Goal: Task Accomplishment & Management: Complete application form

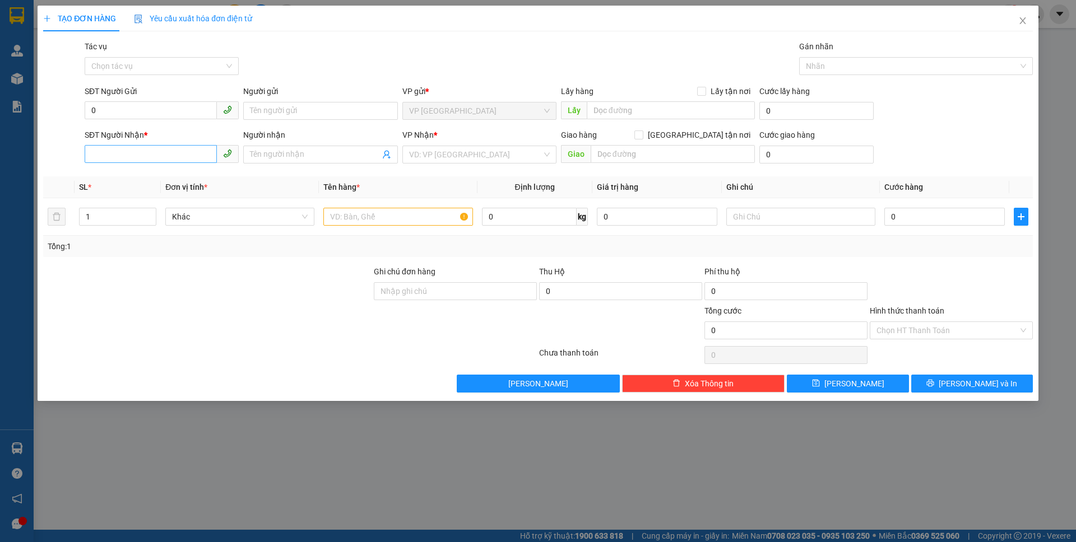
type input "0"
click at [197, 148] on input "SĐT Người Nhận *" at bounding box center [151, 154] width 132 height 18
type input "0961830043"
click at [307, 144] on div "Người nhận" at bounding box center [320, 137] width 154 height 17
click at [305, 150] on input "Người nhận" at bounding box center [314, 154] width 129 height 12
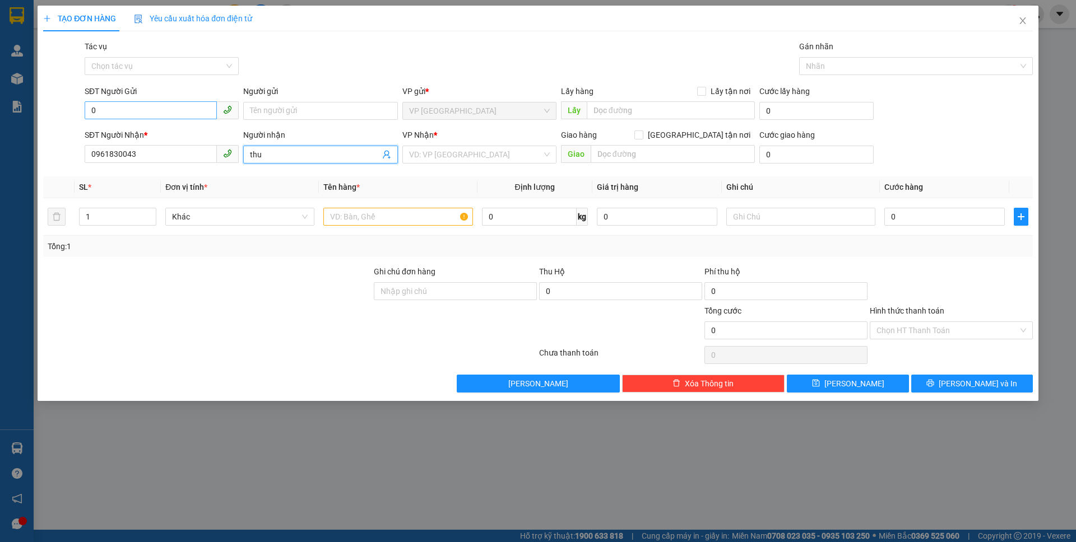
type input "thu"
click at [125, 105] on input "0" at bounding box center [151, 110] width 132 height 18
drag, startPoint x: 243, startPoint y: 114, endPoint x: 284, endPoint y: 159, distance: 61.1
click at [270, 145] on form "SĐT Người Gửi 063 063 Người gửi Tên người gửi VP gửi * VP [GEOGRAPHIC_DATA] Lấy…" at bounding box center [538, 126] width 990 height 83
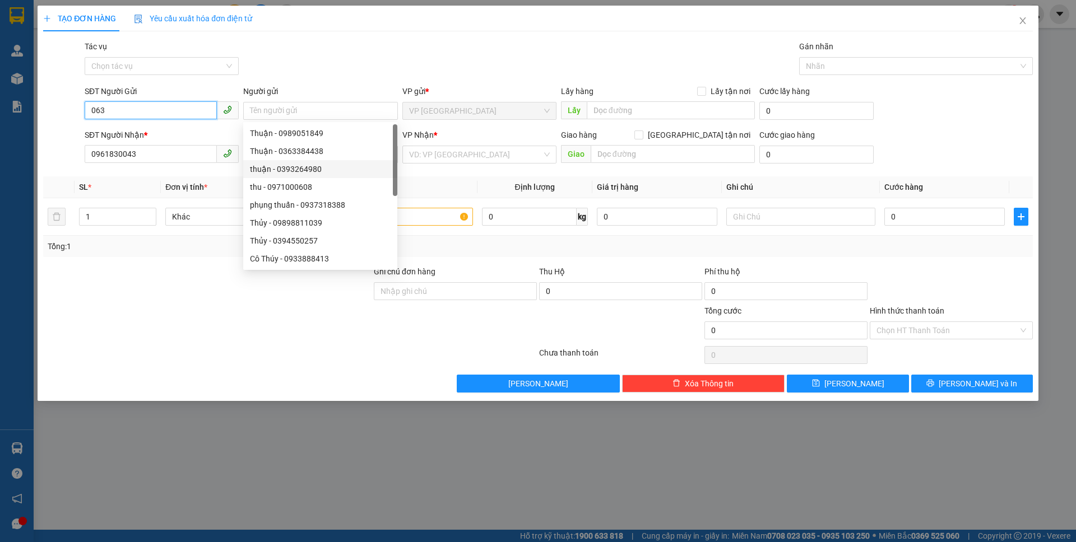
drag, startPoint x: 173, startPoint y: 111, endPoint x: 843, endPoint y: 263, distance: 687.3
click at [173, 112] on input "063" at bounding box center [151, 110] width 132 height 18
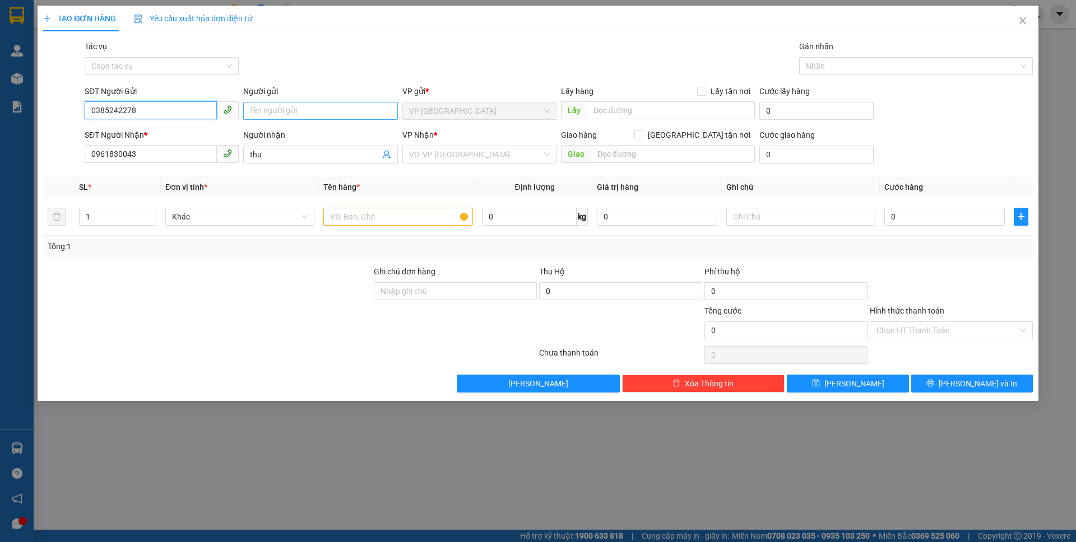
type input "0385242278"
click at [340, 118] on input "Người gửi" at bounding box center [320, 111] width 154 height 18
click at [341, 109] on input "Người gửi" at bounding box center [320, 111] width 154 height 18
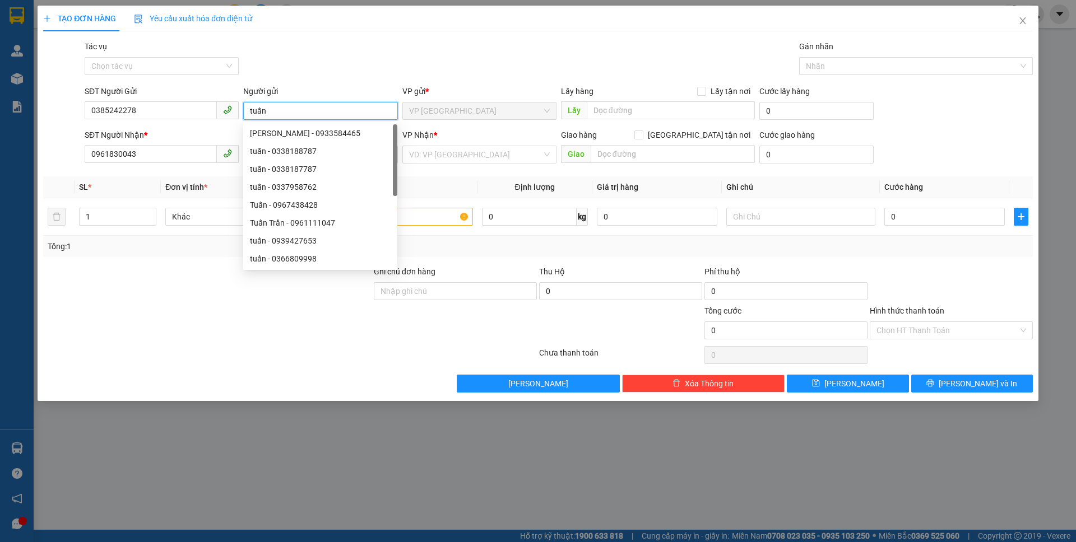
type input "tuấn"
drag, startPoint x: 476, startPoint y: 170, endPoint x: 473, endPoint y: 150, distance: 19.9
click at [476, 167] on div "Transit Pickup Surcharge Ids Transit Deliver Surcharge Ids Transit Deliver Surc…" at bounding box center [538, 216] width 990 height 352
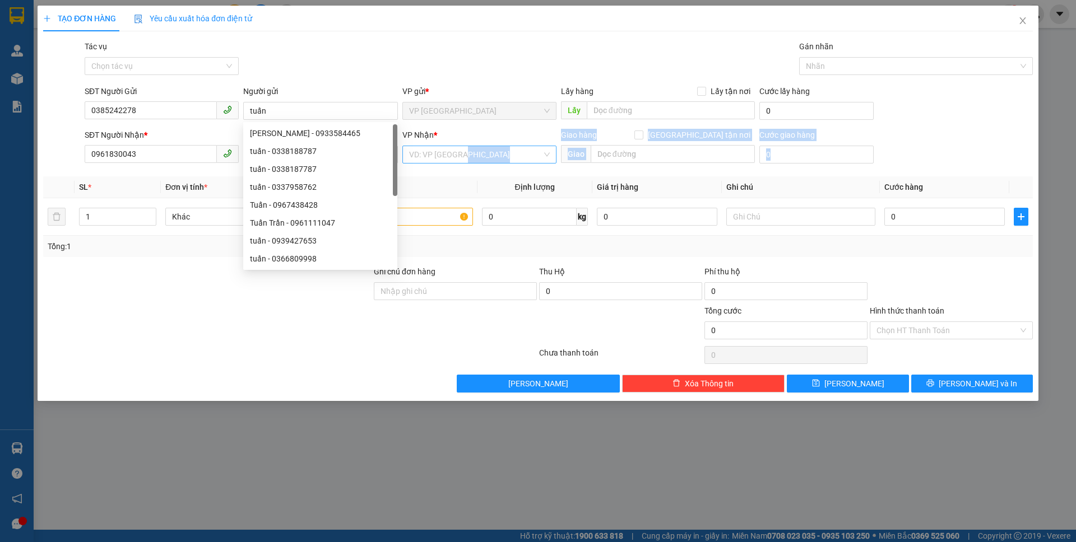
click at [473, 150] on input "search" at bounding box center [475, 154] width 133 height 17
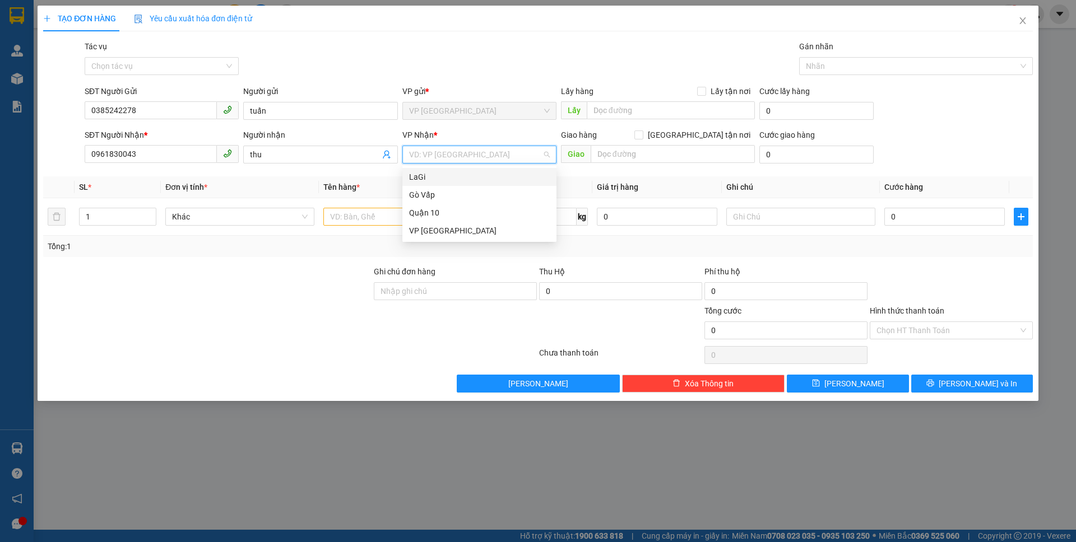
click at [436, 177] on div "LaGi" at bounding box center [479, 177] width 141 height 12
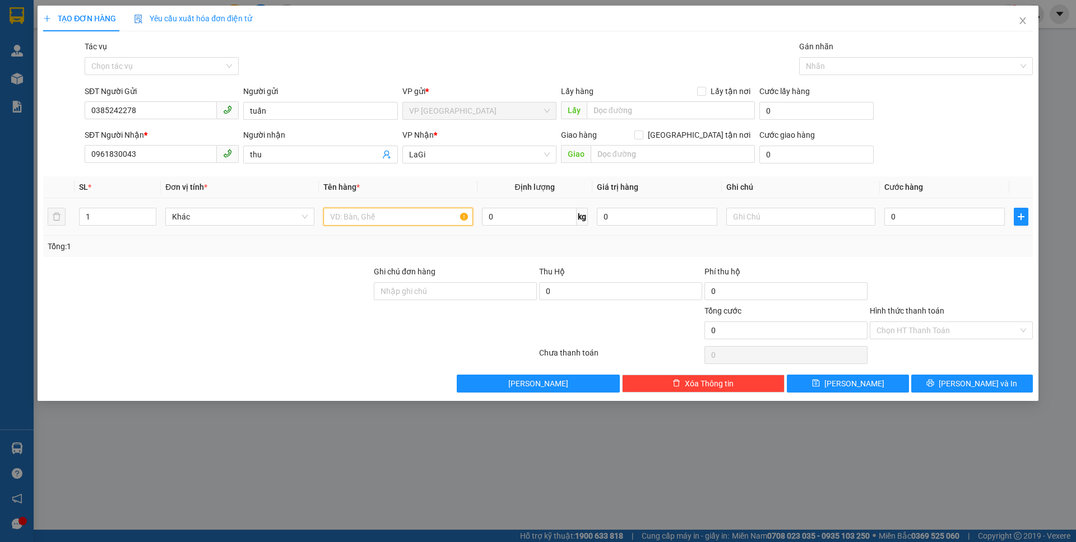
click at [357, 217] on input "text" at bounding box center [397, 217] width 149 height 18
type input "xe đạp"
click at [948, 222] on input "0" at bounding box center [944, 217] width 120 height 18
type input "5"
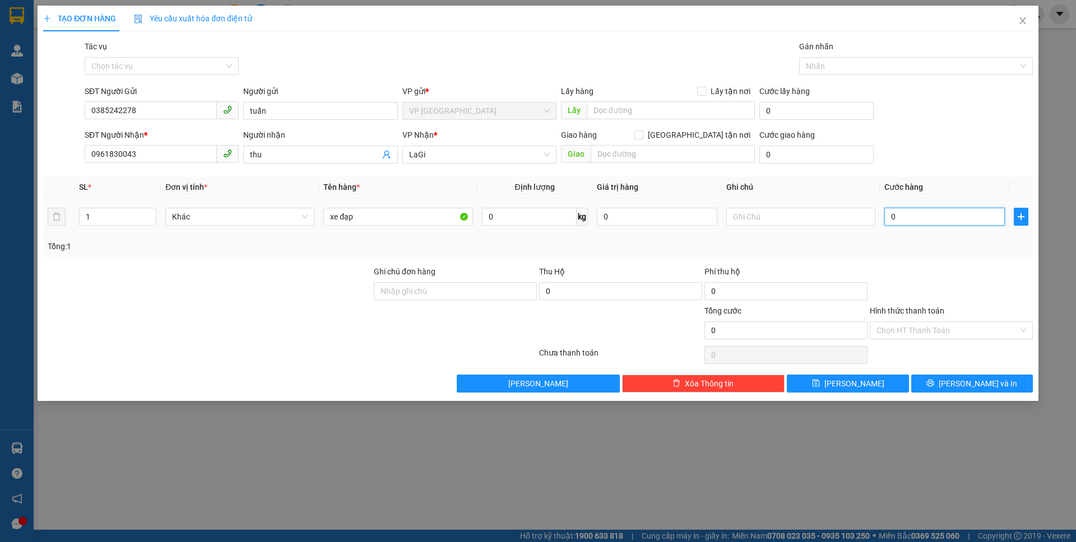
type input "5"
type input "50"
type input "50.000"
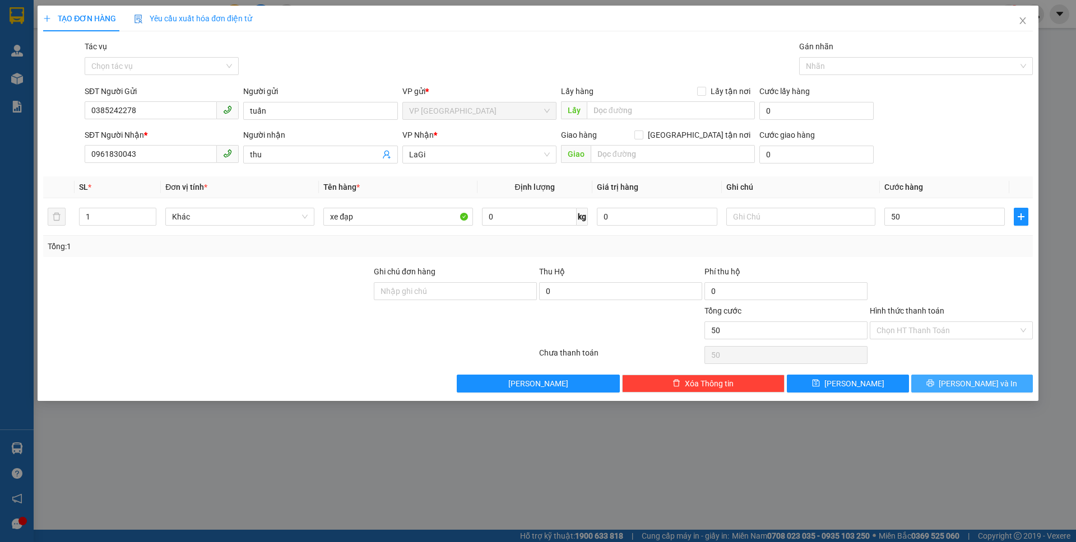
type input "50.000"
click at [964, 384] on span "[PERSON_NAME] và In" at bounding box center [978, 384] width 78 height 12
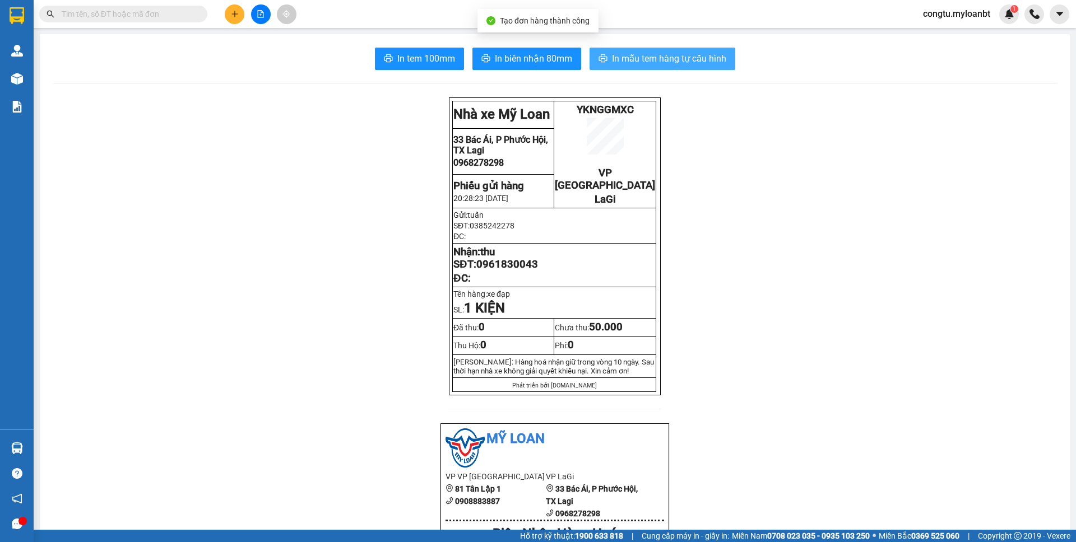
click at [636, 62] on span "In mẫu tem hàng tự cấu hình" at bounding box center [669, 59] width 114 height 14
click at [664, 62] on span "In mẫu tem hàng tự cấu hình" at bounding box center [669, 59] width 114 height 14
